Goal: Information Seeking & Learning: Learn about a topic

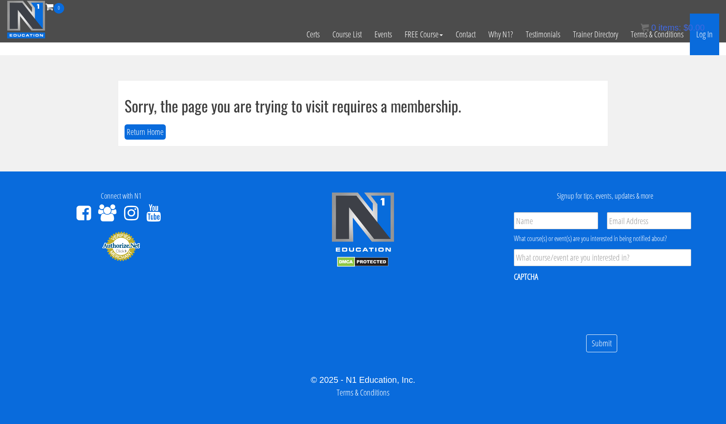
click at [698, 34] on link "Log In" at bounding box center [704, 35] width 29 height 42
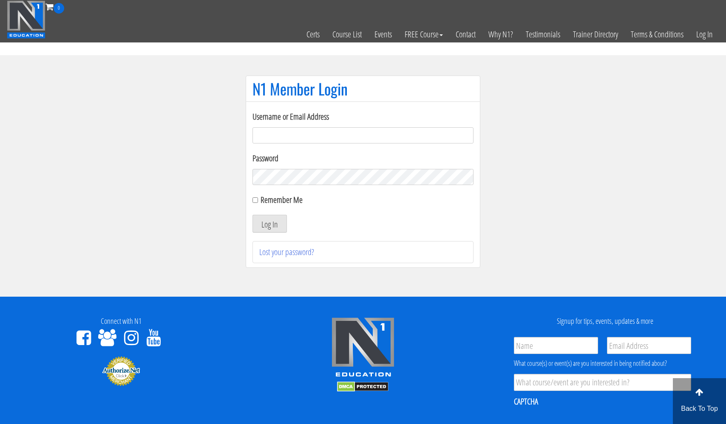
type input "usmcfit93@gmail.com"
click at [269, 224] on button "Log In" at bounding box center [269, 224] width 34 height 18
click at [269, 223] on button "Log In" at bounding box center [269, 224] width 34 height 18
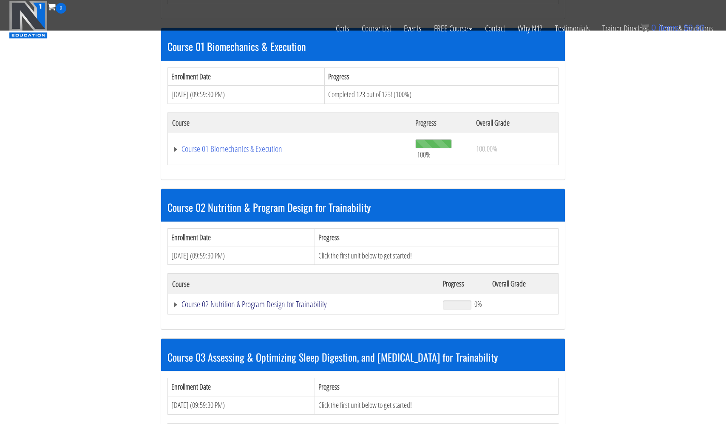
scroll to position [398, 0]
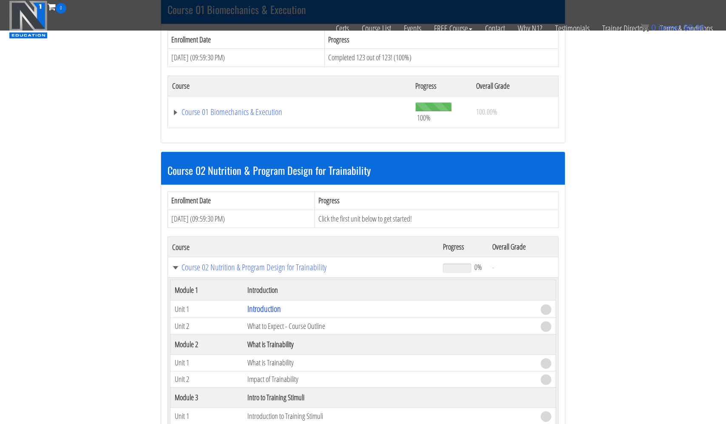
scroll to position [435, 0]
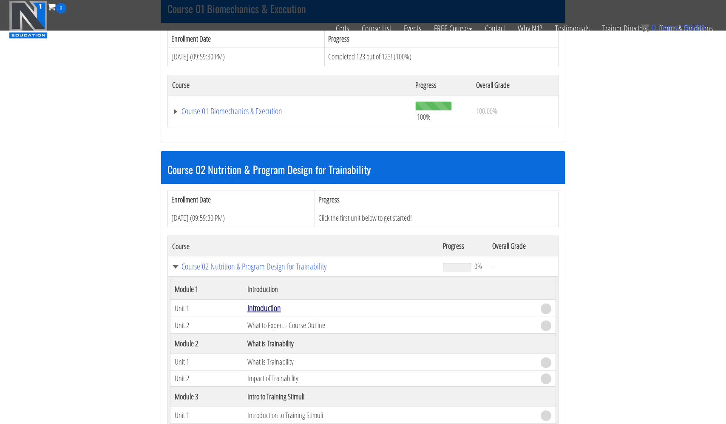
click at [269, 307] on link "Introduction" at bounding box center [264, 307] width 34 height 11
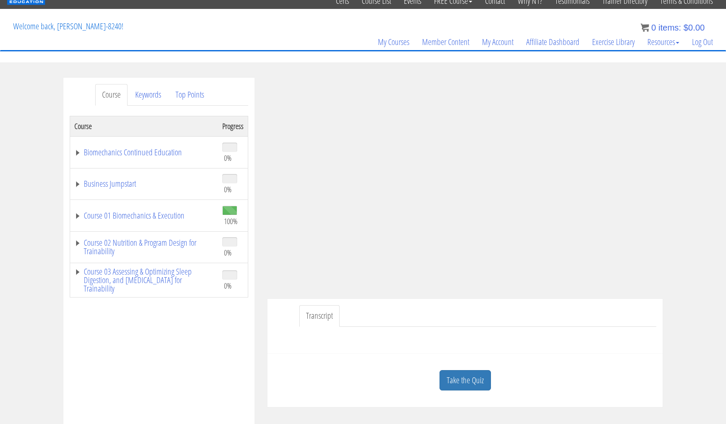
scroll to position [40, 0]
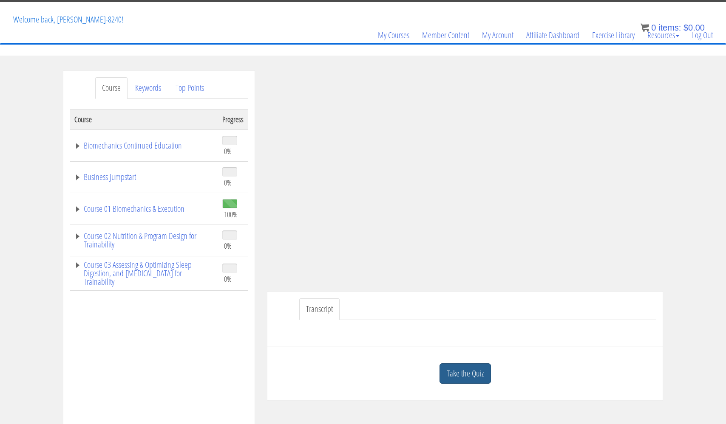
click at [474, 373] on link "Take the Quiz" at bounding box center [464, 374] width 51 height 21
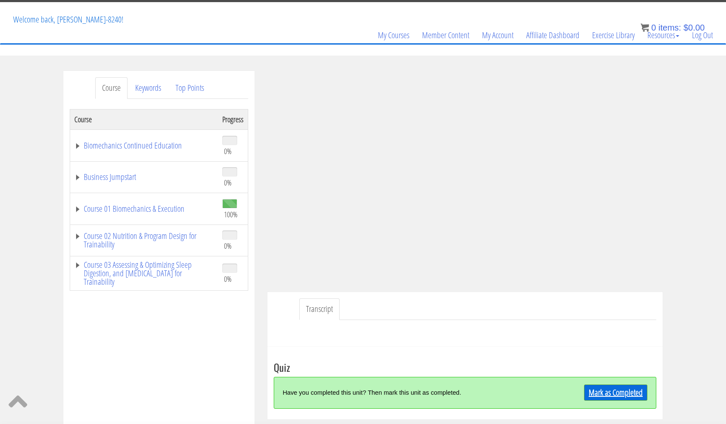
click at [601, 394] on link "Mark as Completed" at bounding box center [615, 393] width 63 height 16
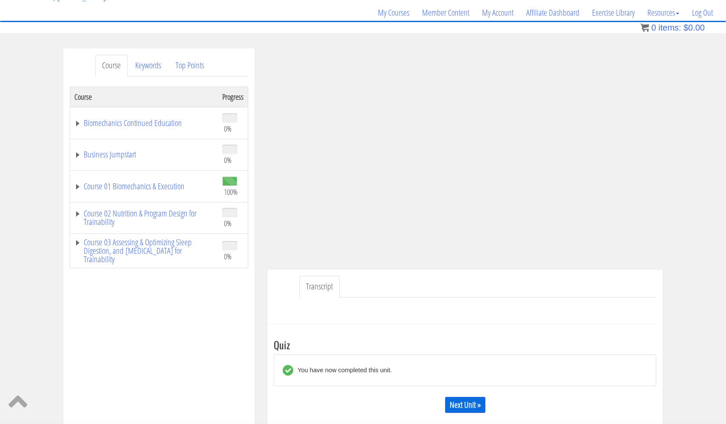
scroll to position [66, 0]
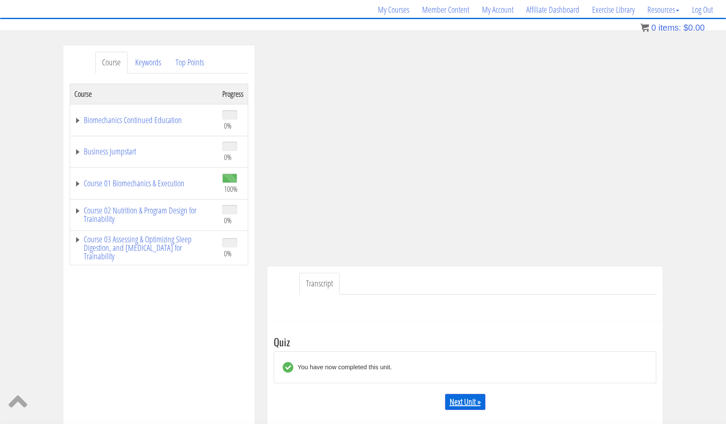
click at [469, 401] on link "Next Unit »" at bounding box center [465, 402] width 40 height 16
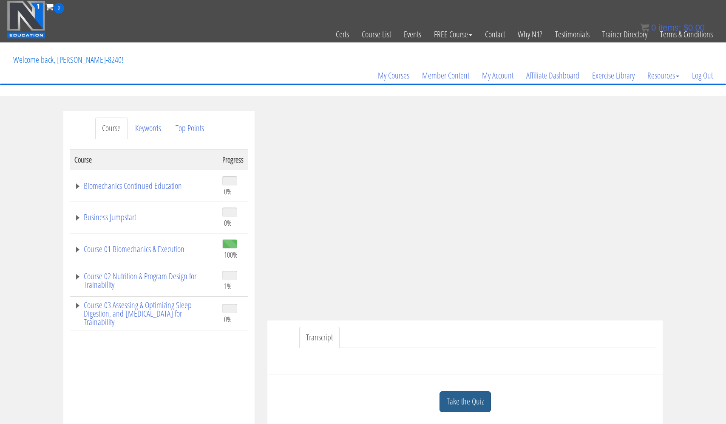
click at [470, 402] on link "Take the Quiz" at bounding box center [464, 402] width 51 height 21
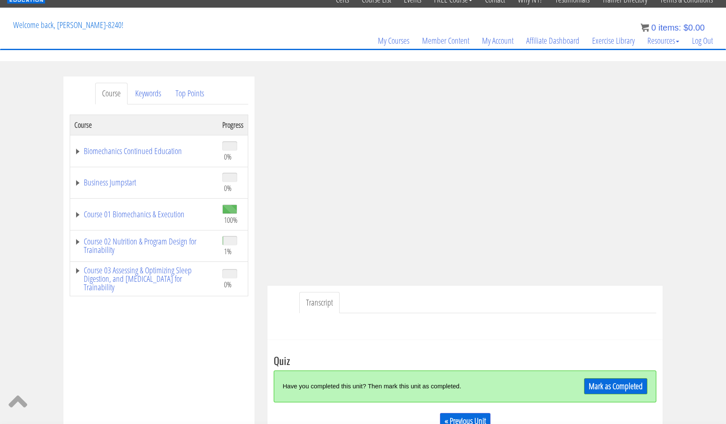
scroll to position [50, 0]
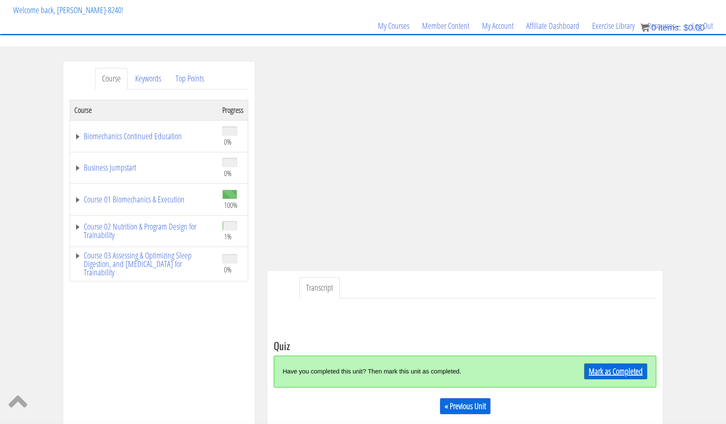
click at [616, 366] on link "Mark as Completed" at bounding box center [615, 372] width 63 height 16
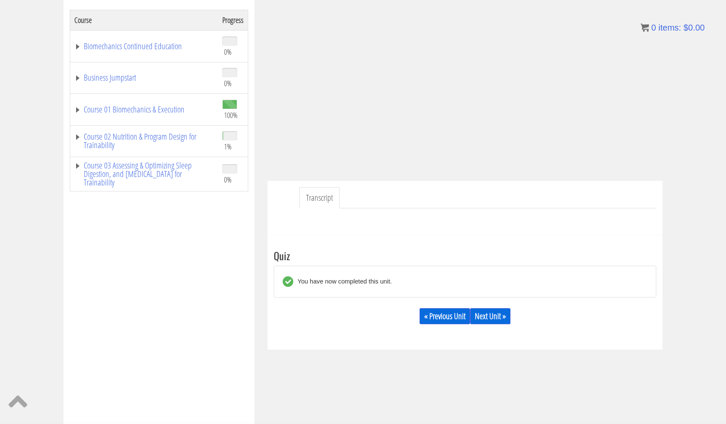
scroll to position [140, 0]
click at [496, 318] on link "Next Unit »" at bounding box center [490, 316] width 40 height 16
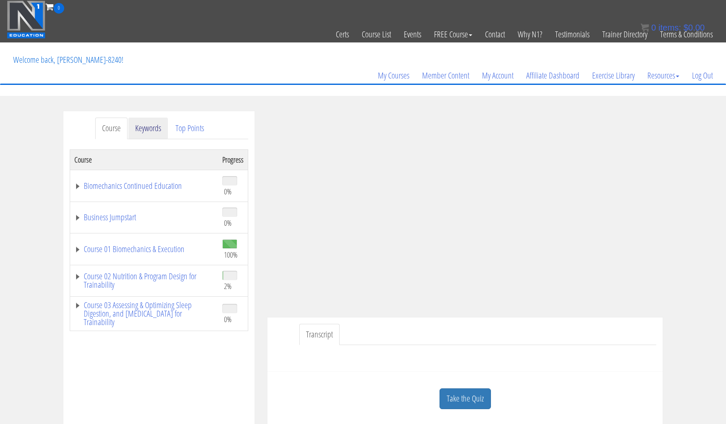
click at [149, 127] on link "Keywords" at bounding box center [148, 129] width 40 height 22
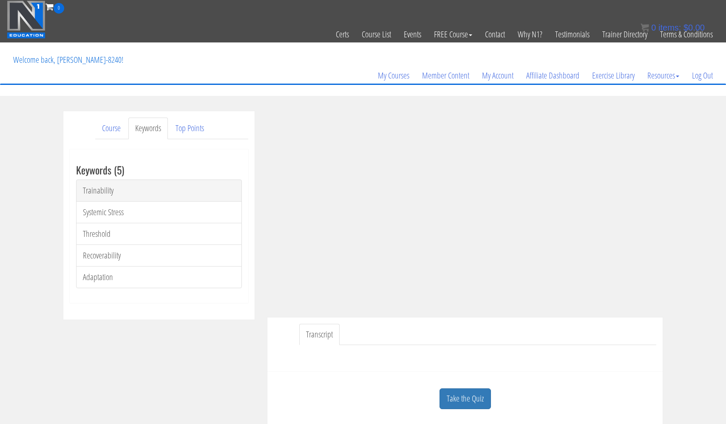
click at [104, 191] on link "Trainability" at bounding box center [159, 191] width 166 height 22
click at [195, 132] on link "Top Points" at bounding box center [190, 129] width 42 height 22
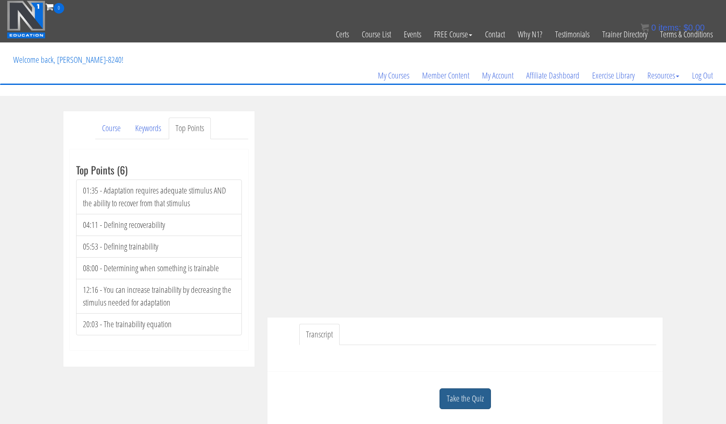
click at [464, 392] on link "Take the Quiz" at bounding box center [464, 399] width 51 height 21
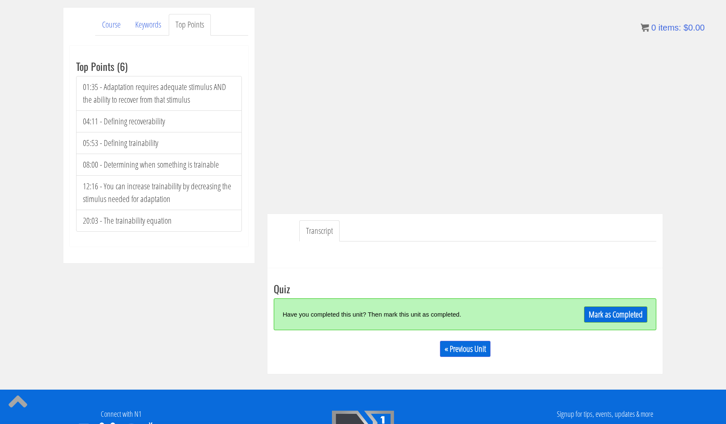
scroll to position [111, 0]
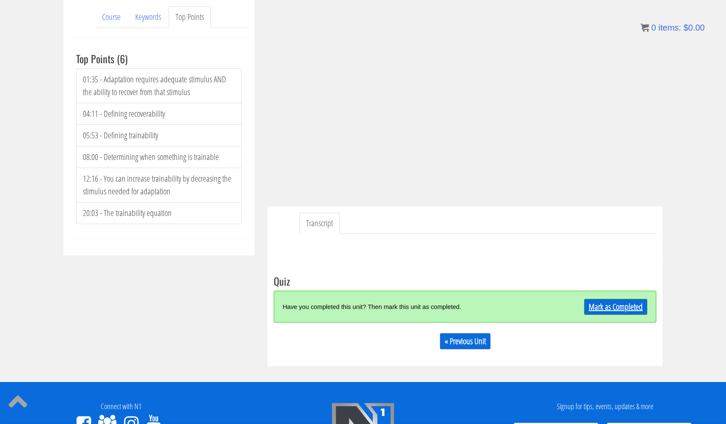
click at [613, 309] on link "Mark as Completed" at bounding box center [615, 307] width 63 height 16
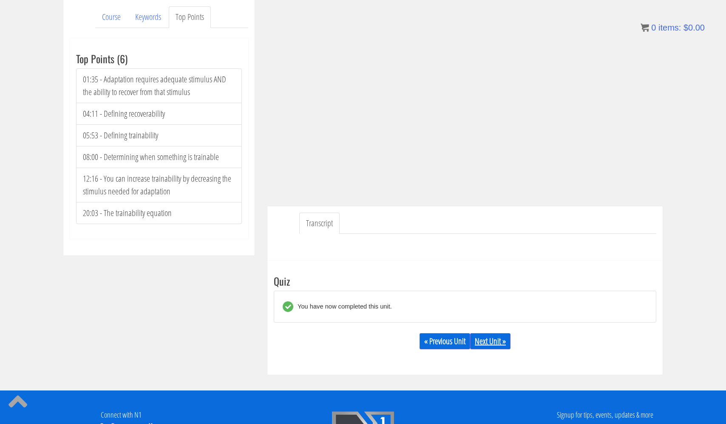
click at [481, 343] on link "Next Unit »" at bounding box center [490, 341] width 40 height 16
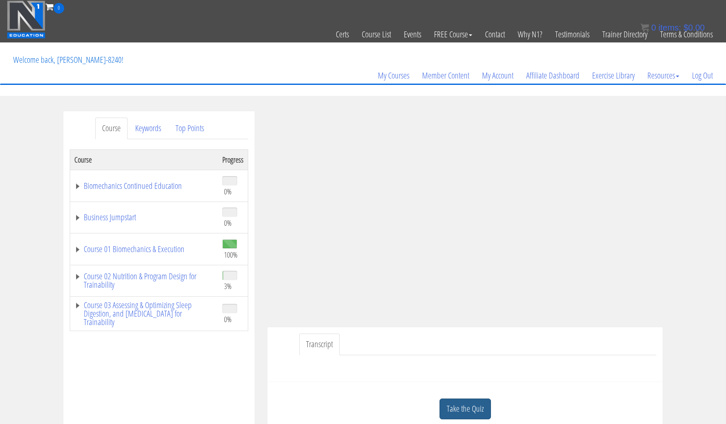
click at [448, 404] on link "Take the Quiz" at bounding box center [464, 409] width 51 height 21
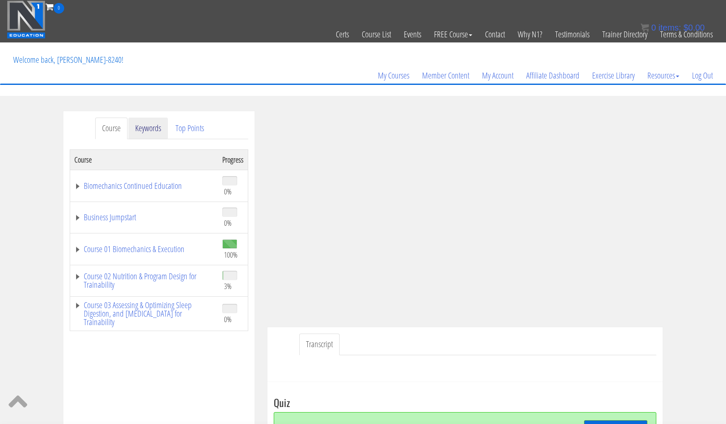
click at [149, 126] on link "Keywords" at bounding box center [148, 129] width 40 height 22
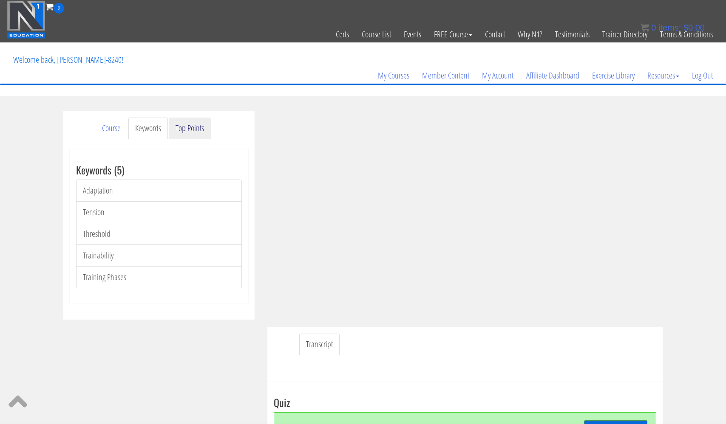
click at [181, 130] on link "Top Points" at bounding box center [190, 129] width 42 height 22
